Goal: Task Accomplishment & Management: Use online tool/utility

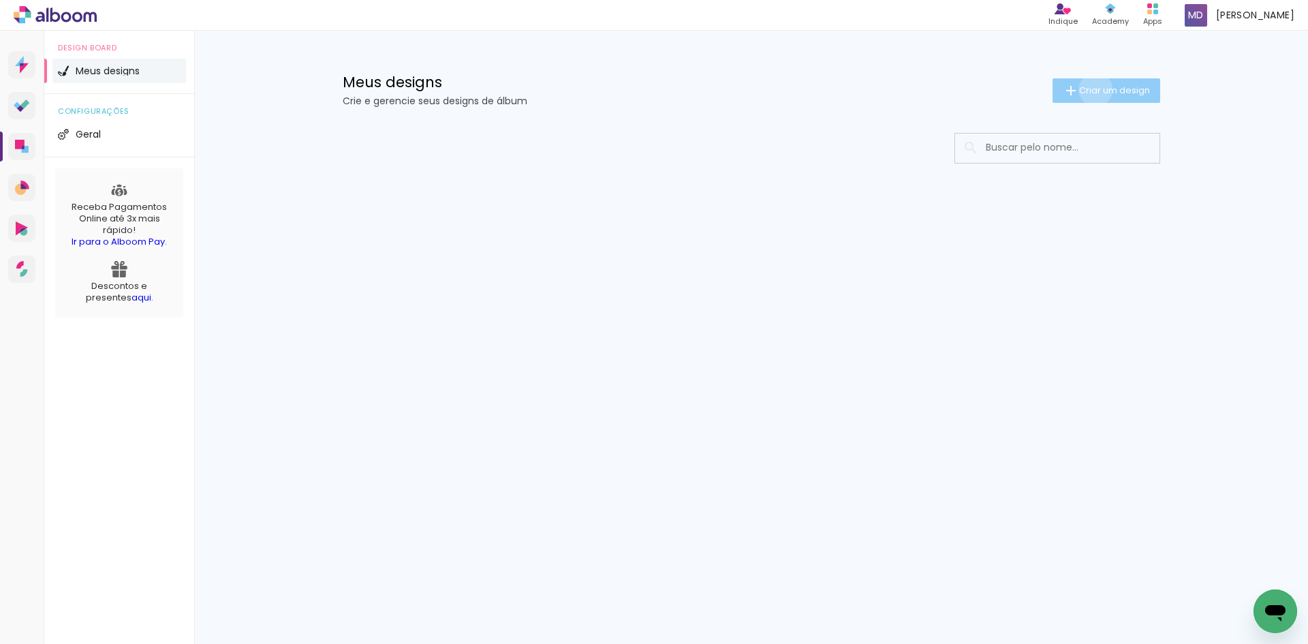
click at [1093, 89] on span "Criar um design" at bounding box center [1115, 90] width 71 height 9
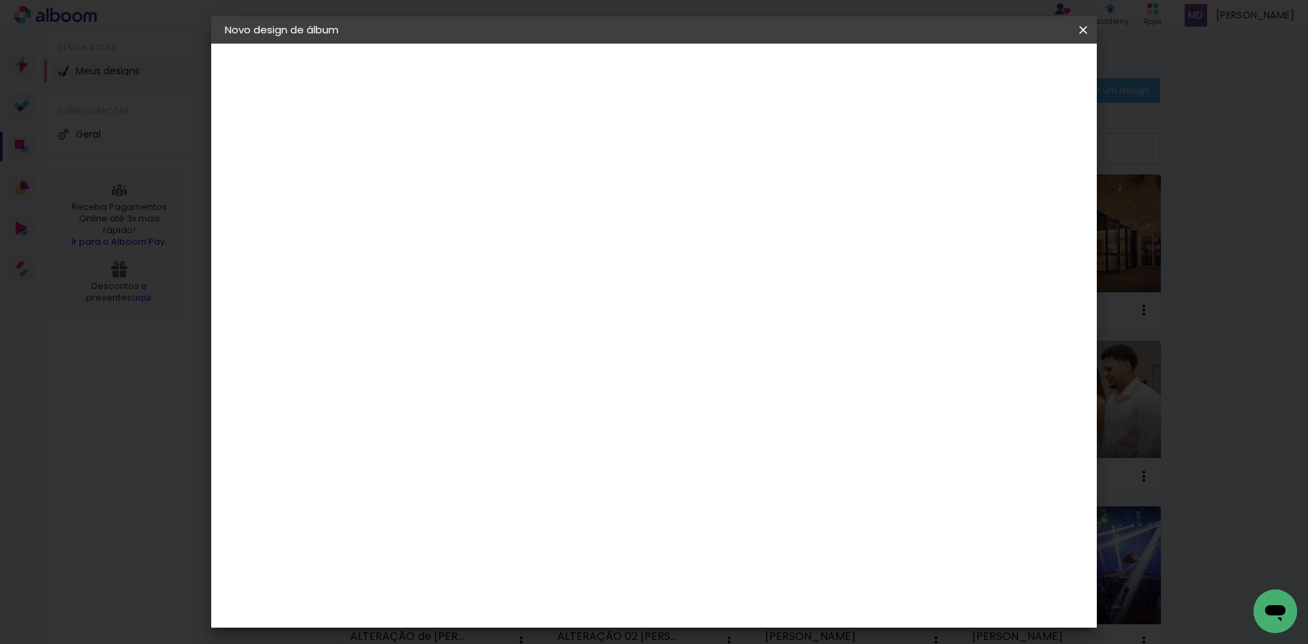
click at [448, 179] on input at bounding box center [448, 182] width 0 height 21
type input "[PERSON_NAME] E ALMIR"
type paper-input "[PERSON_NAME] E ALMIR"
click at [0, 0] on slot "Avançar" at bounding box center [0, 0] width 0 height 0
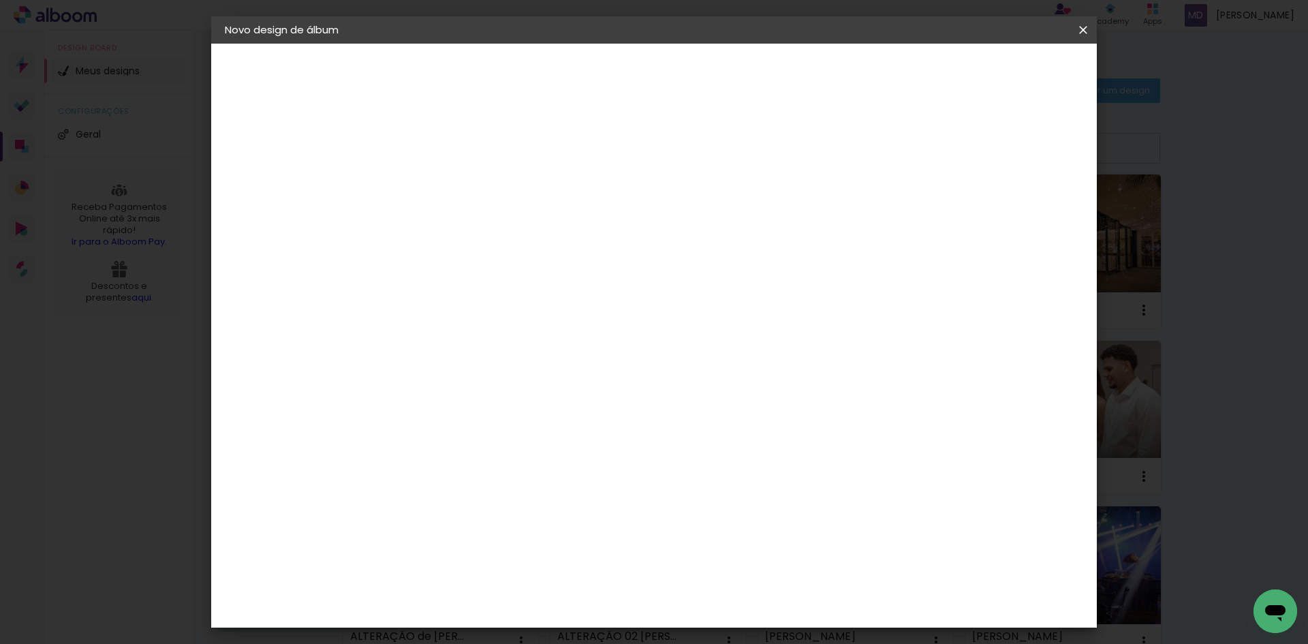
click at [556, 617] on paper-item "Foto 15" at bounding box center [482, 634] width 147 height 35
click at [0, 0] on slot "Avançar" at bounding box center [0, 0] width 0 height 0
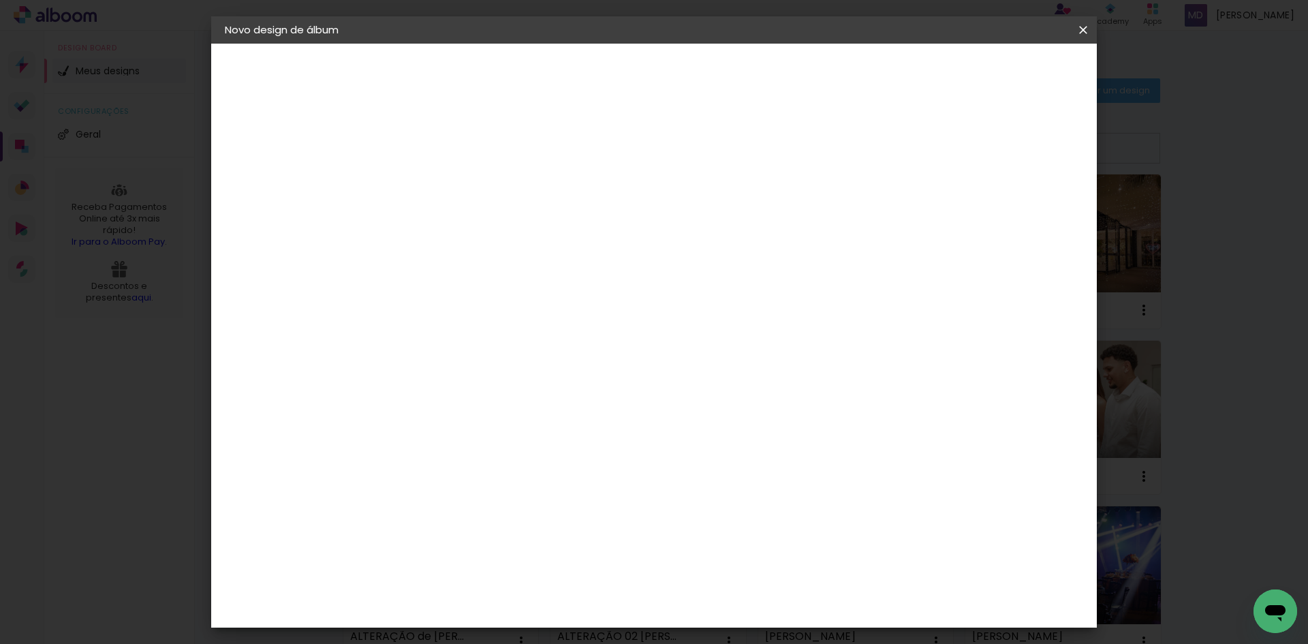
click at [998, 72] on span "Iniciar design" at bounding box center [967, 72] width 62 height 10
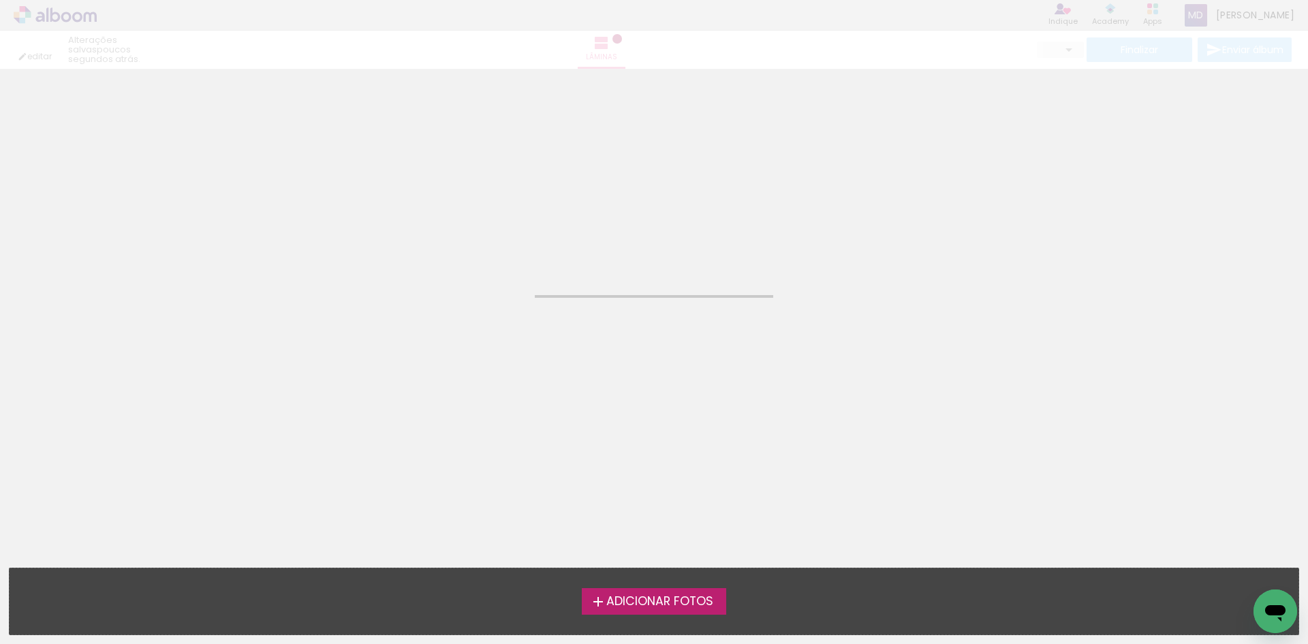
click at [675, 602] on span "Adicionar Fotos" at bounding box center [660, 602] width 107 height 12
click at [0, 0] on input "file" at bounding box center [0, 0] width 0 height 0
